Goal: Task Accomplishment & Management: Manage account settings

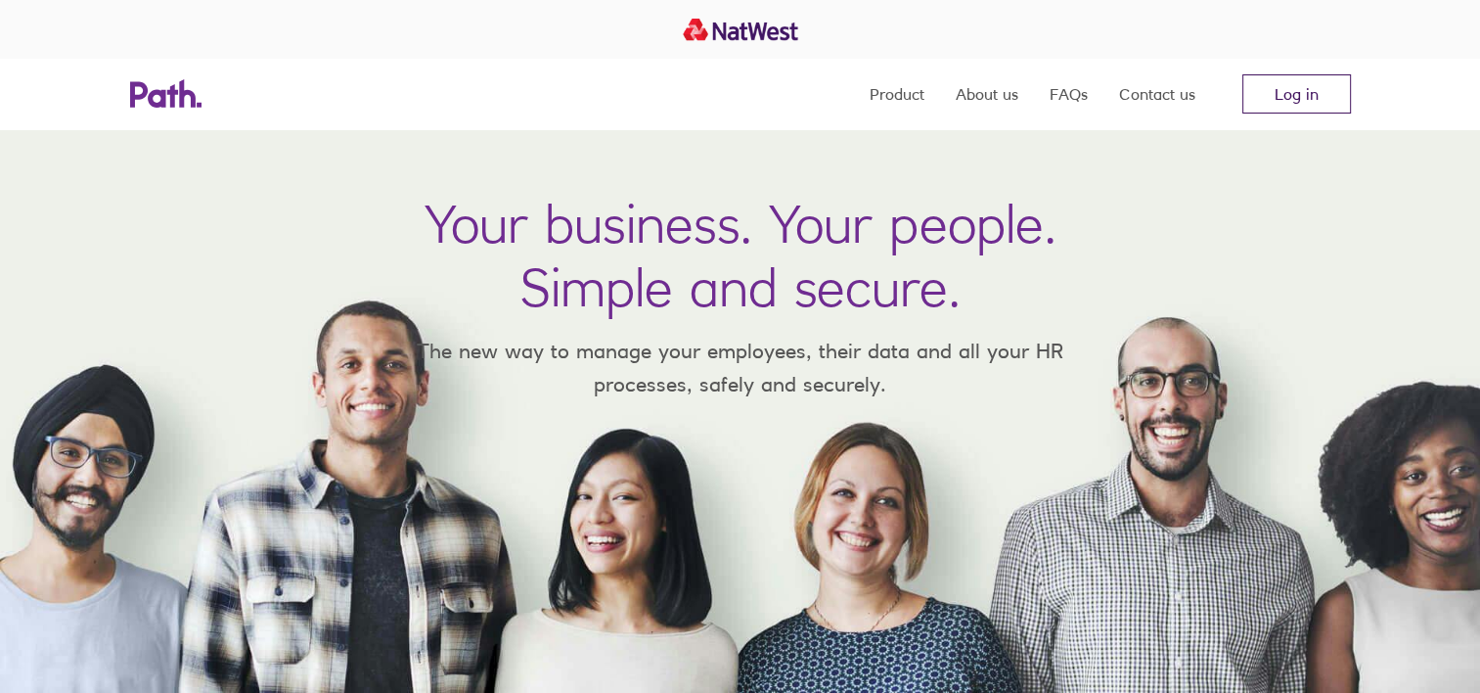
click at [1297, 90] on link "Log in" at bounding box center [1296, 93] width 109 height 39
